Goal: Task Accomplishment & Management: Use online tool/utility

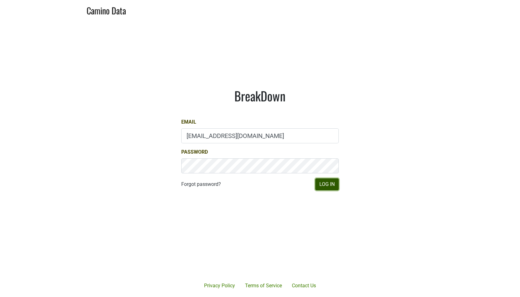
click at [330, 182] on button "Log In" at bounding box center [326, 184] width 23 height 12
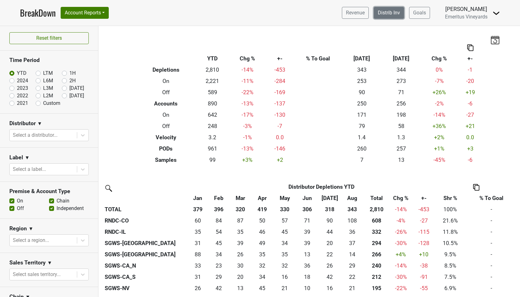
click at [383, 15] on link "Distrib Inv" at bounding box center [389, 13] width 30 height 12
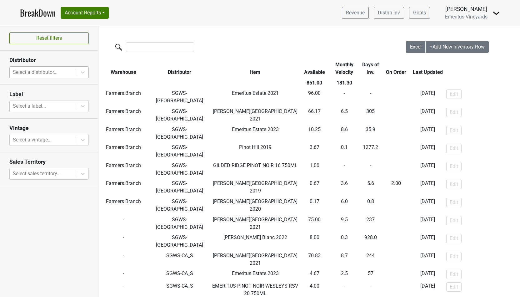
click at [61, 75] on div at bounding box center [43, 72] width 61 height 9
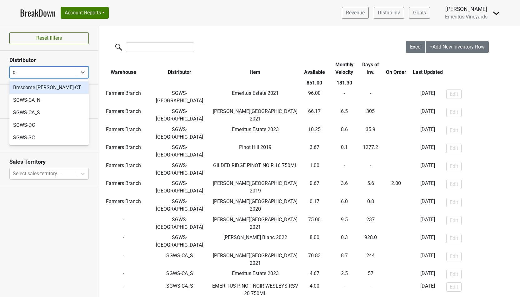
type input "ca"
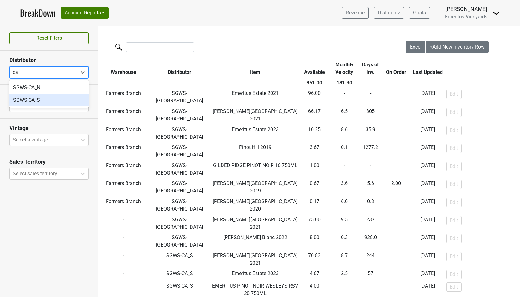
click at [48, 99] on div "SGWS-CA_S" at bounding box center [48, 100] width 79 height 13
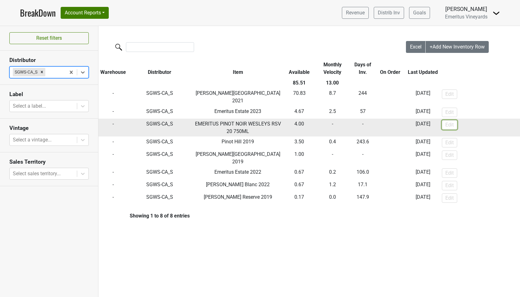
click at [451, 120] on button "Edit" at bounding box center [449, 124] width 15 height 9
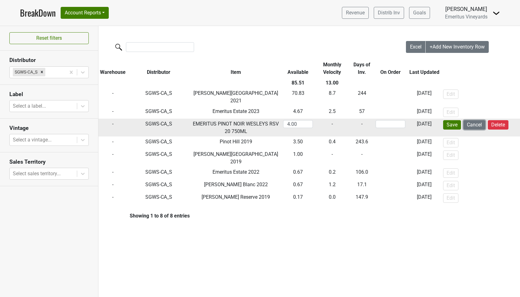
click at [475, 120] on button "Cancel" at bounding box center [475, 124] width 22 height 9
